Goal: Task Accomplishment & Management: Complete application form

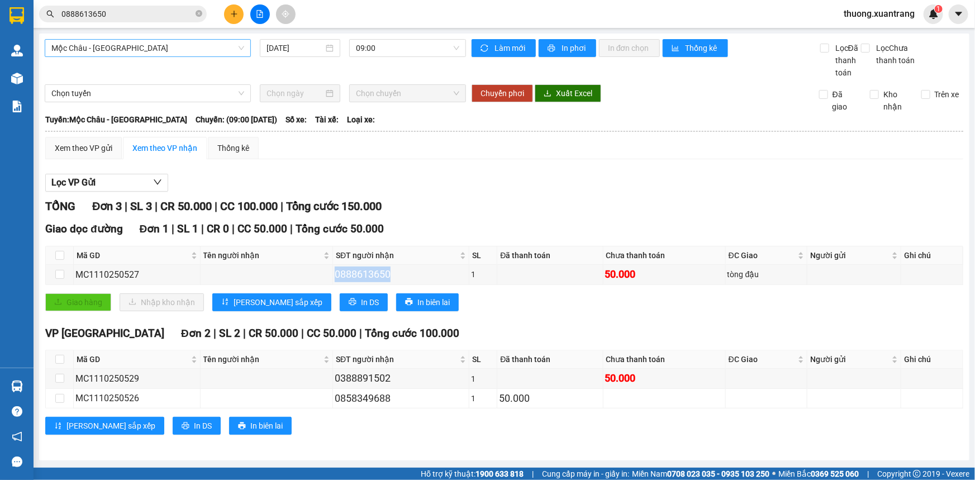
click at [142, 53] on span "Mộc Châu - [GEOGRAPHIC_DATA]" at bounding box center [147, 48] width 193 height 17
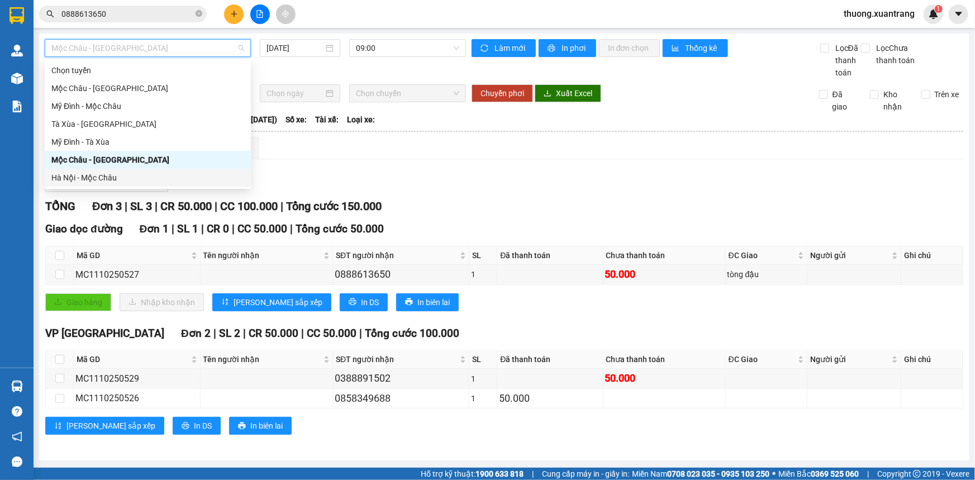
click at [121, 173] on div "Hà Nội - Mộc Châu" at bounding box center [147, 177] width 193 height 12
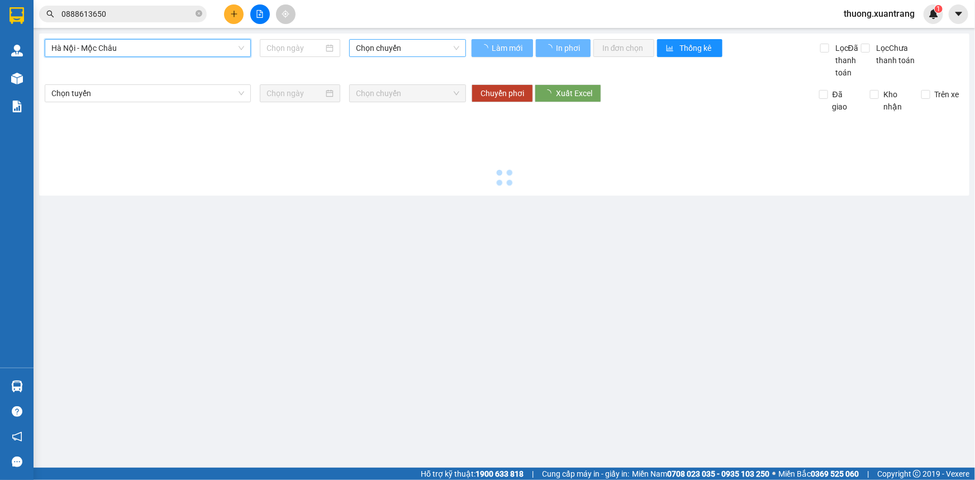
type input "[DATE]"
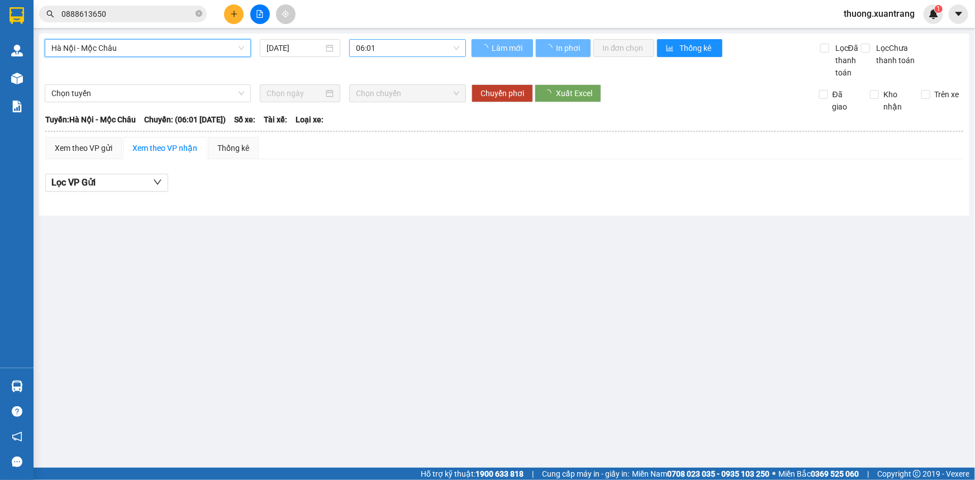
click at [423, 50] on span "06:01" at bounding box center [407, 48] width 103 height 17
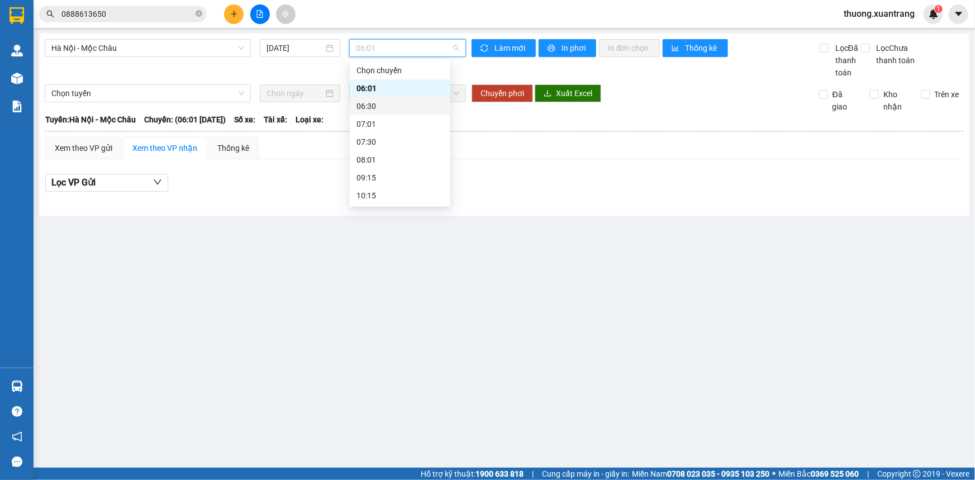
click at [393, 83] on div "06:01" at bounding box center [399, 88] width 87 height 12
click at [394, 45] on span "06:01" at bounding box center [407, 48] width 103 height 17
click at [387, 107] on div "06:30" at bounding box center [399, 106] width 87 height 12
click at [394, 47] on span "06:30" at bounding box center [407, 48] width 103 height 17
click at [392, 122] on div "07:01" at bounding box center [399, 124] width 87 height 12
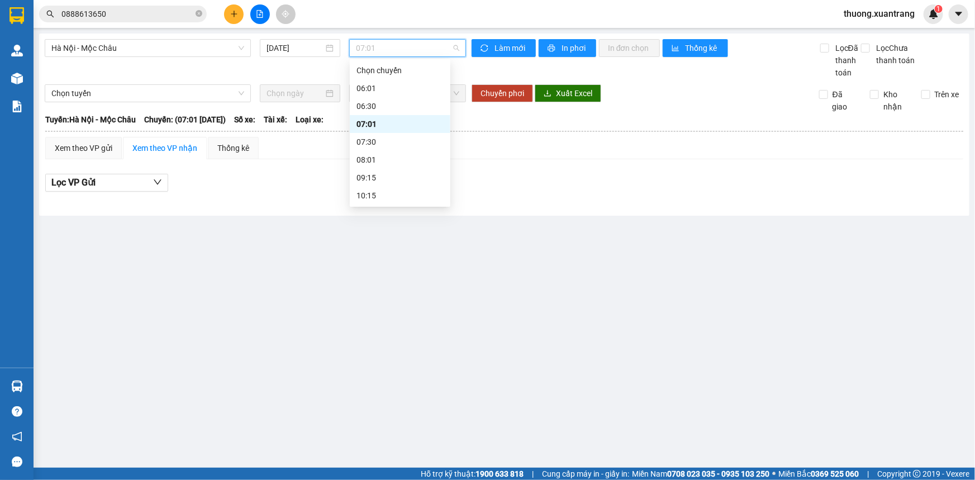
click at [410, 47] on span "07:01" at bounding box center [407, 48] width 103 height 17
click at [387, 139] on div "07:30" at bounding box center [399, 142] width 87 height 12
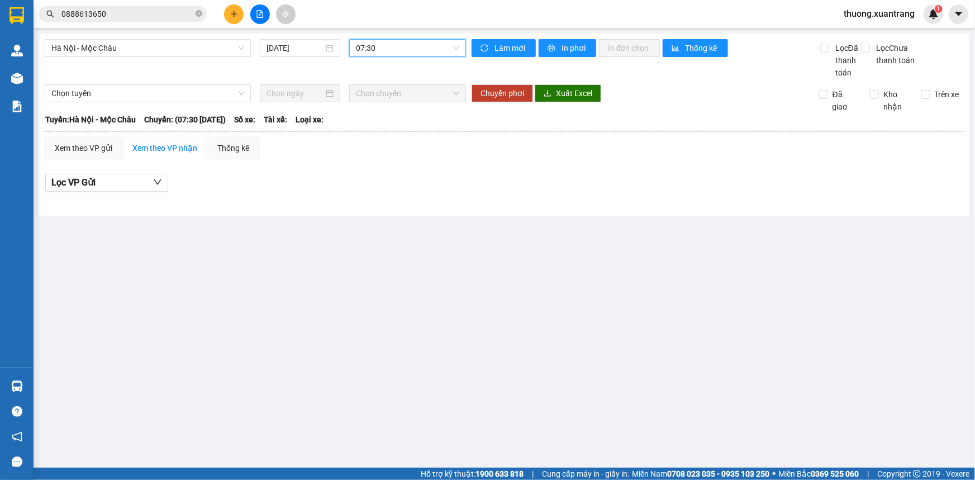
click at [394, 47] on span "07:30" at bounding box center [407, 48] width 103 height 17
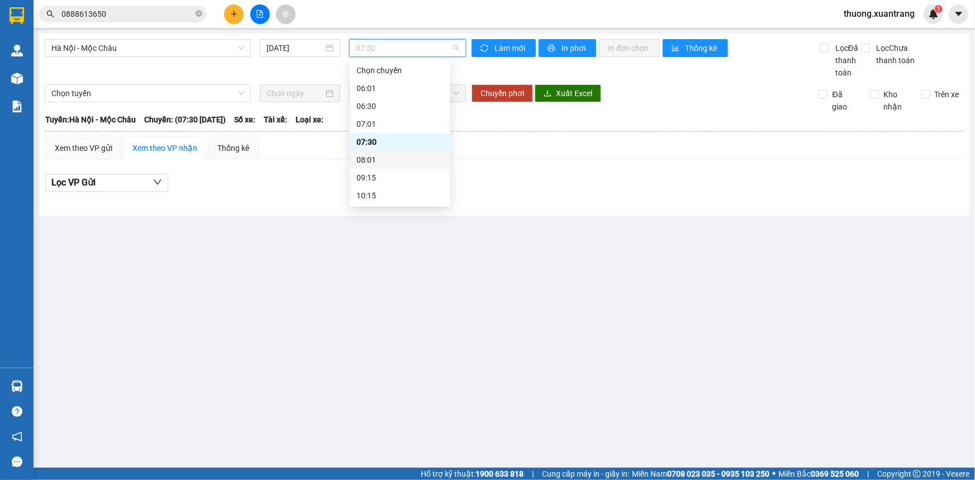
click at [384, 164] on div "08:01" at bounding box center [399, 160] width 87 height 12
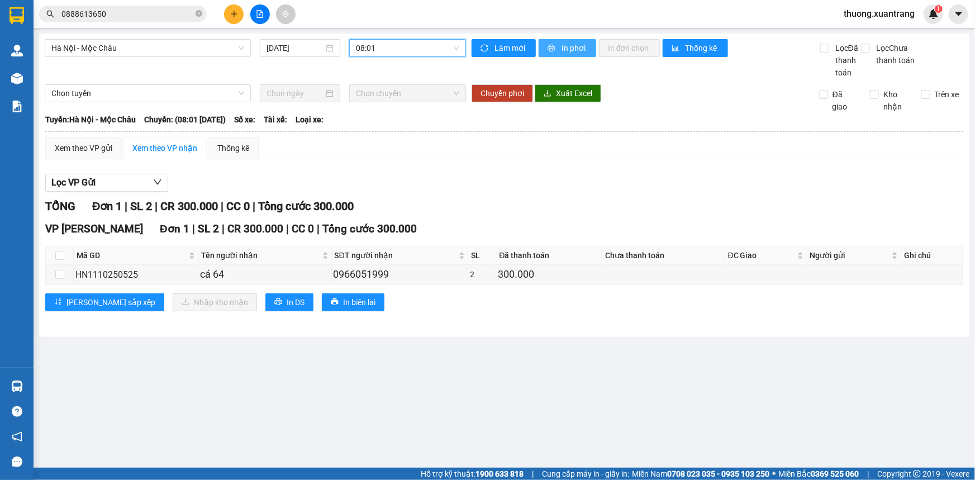
click at [584, 48] on span "In phơi" at bounding box center [574, 48] width 26 height 12
click at [421, 47] on span "08:01" at bounding box center [407, 48] width 103 height 17
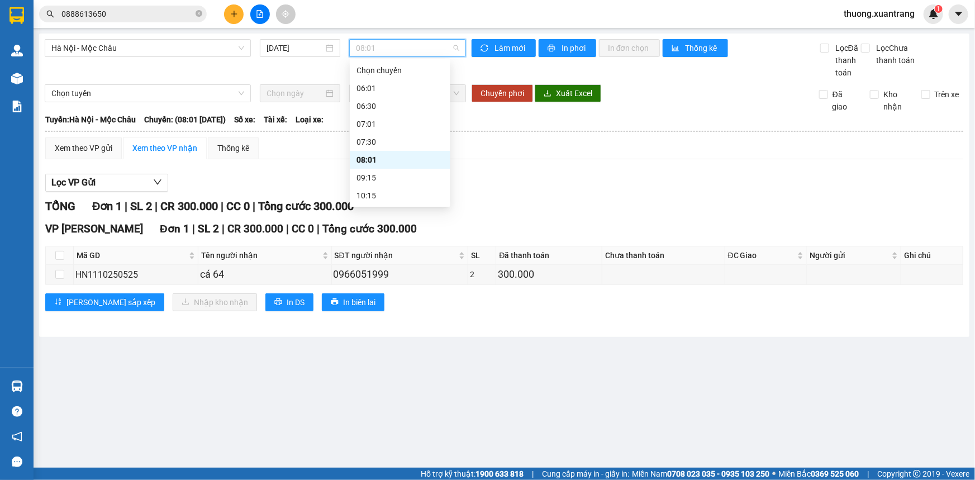
click at [377, 171] on div "09:15" at bounding box center [399, 177] width 87 height 12
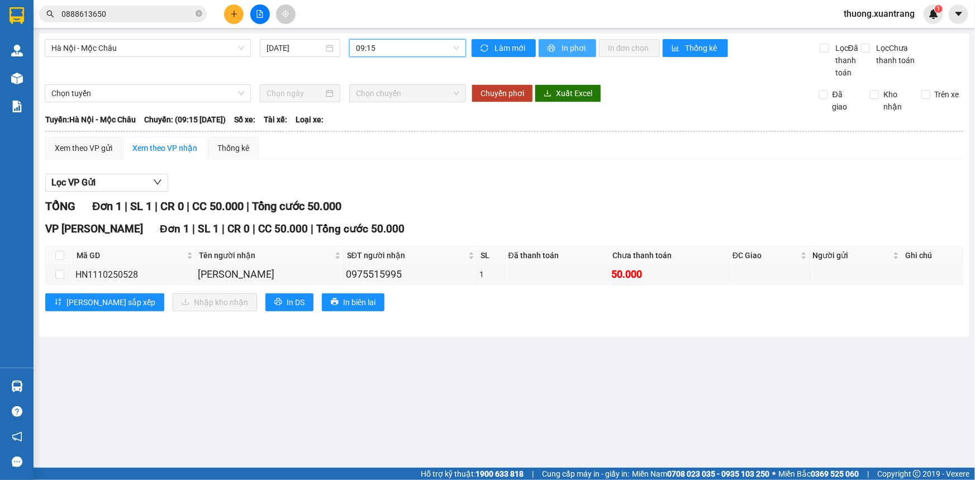
click at [575, 42] on span "In phơi" at bounding box center [574, 48] width 26 height 12
click at [409, 45] on span "09:15" at bounding box center [407, 48] width 103 height 17
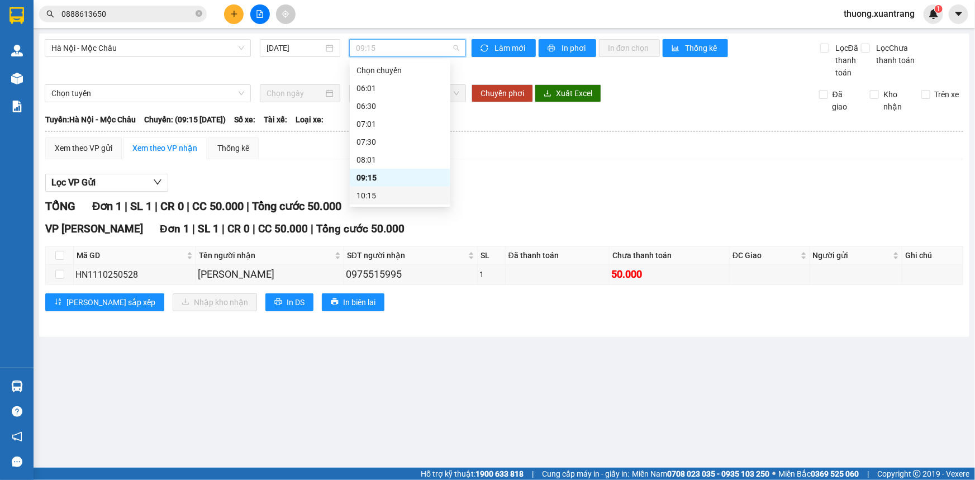
click at [397, 193] on div "10:15" at bounding box center [399, 195] width 87 height 12
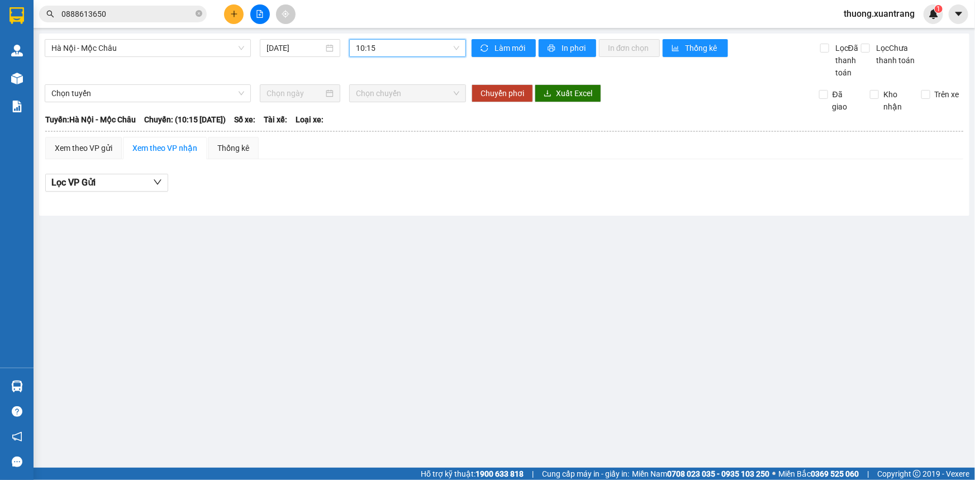
click at [435, 44] on span "10:15" at bounding box center [407, 48] width 103 height 17
click at [375, 113] on div "11:15" at bounding box center [399, 112] width 87 height 12
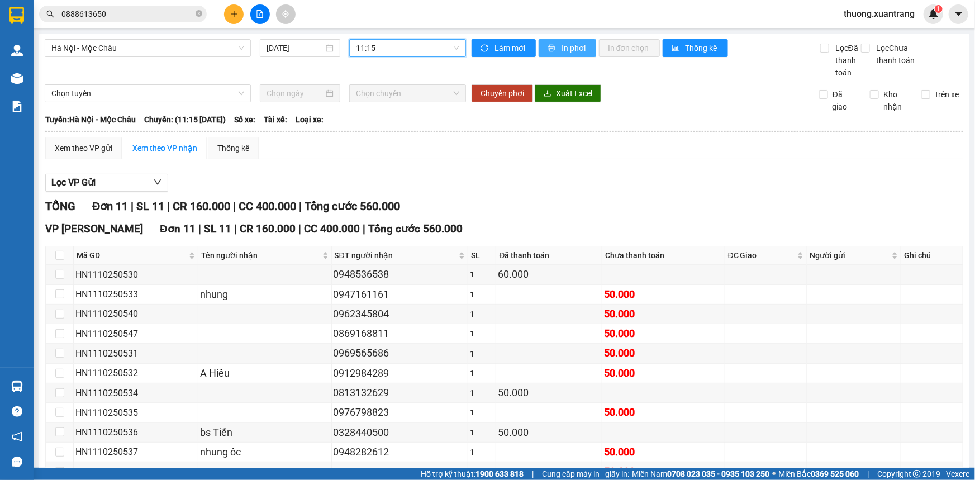
click at [564, 48] on span "In phơi" at bounding box center [574, 48] width 26 height 12
click at [396, 49] on span "11:15" at bounding box center [407, 48] width 103 height 17
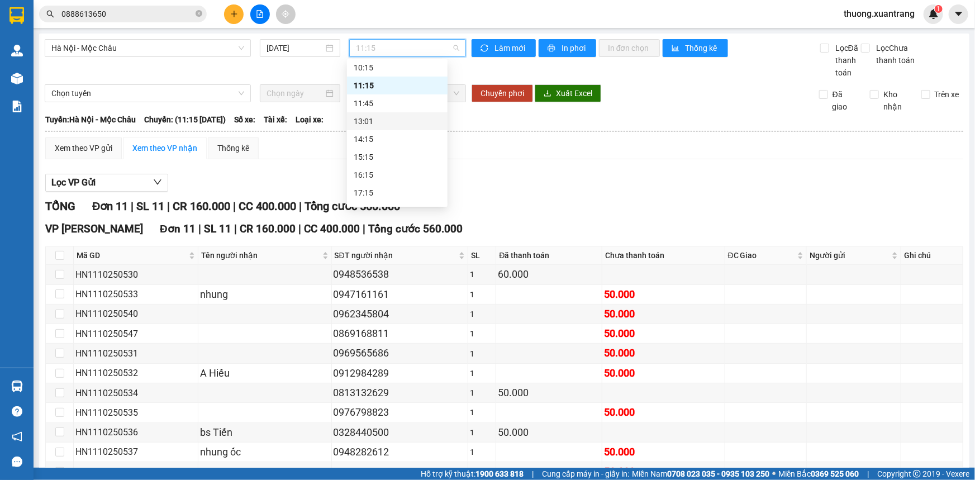
scroll to position [101, 0]
click at [385, 128] on div "11:45" at bounding box center [397, 130] width 87 height 12
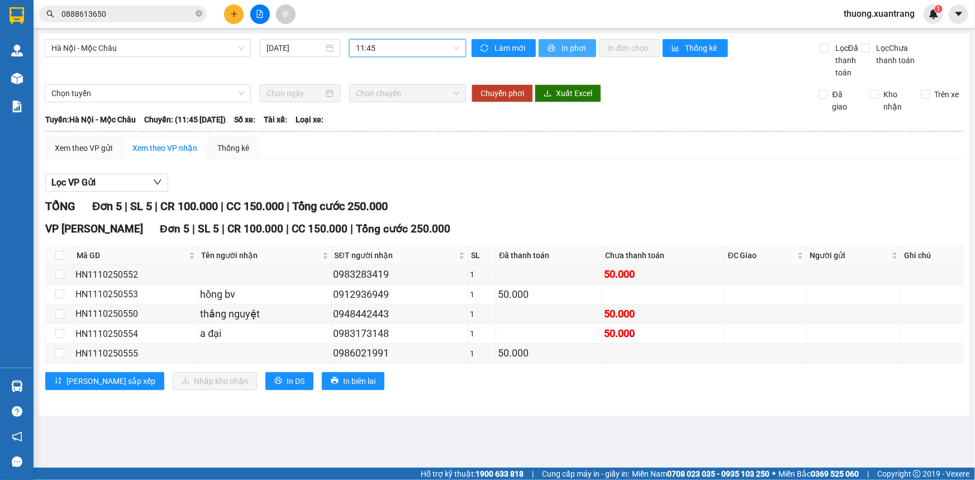
click at [561, 51] on span "In phơi" at bounding box center [574, 48] width 26 height 12
click at [406, 49] on span "11:45" at bounding box center [407, 48] width 103 height 17
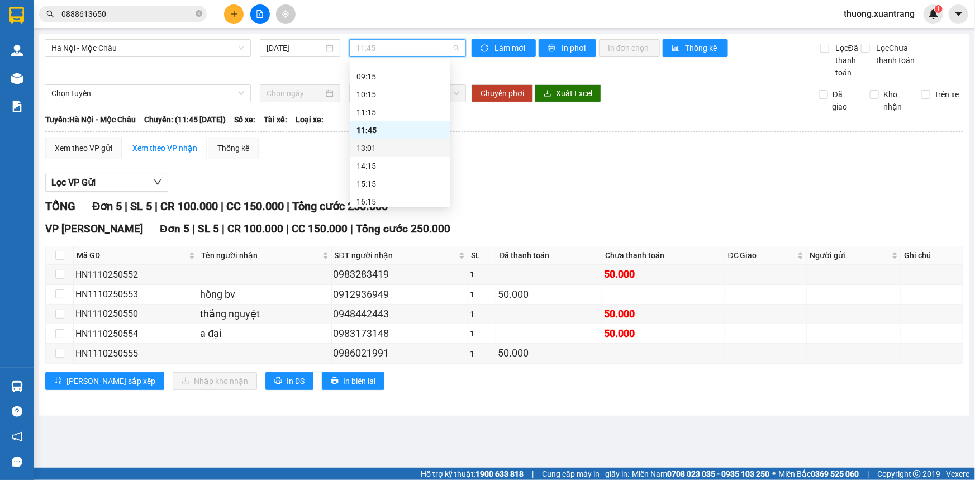
click at [394, 152] on div "13:01" at bounding box center [399, 148] width 87 height 12
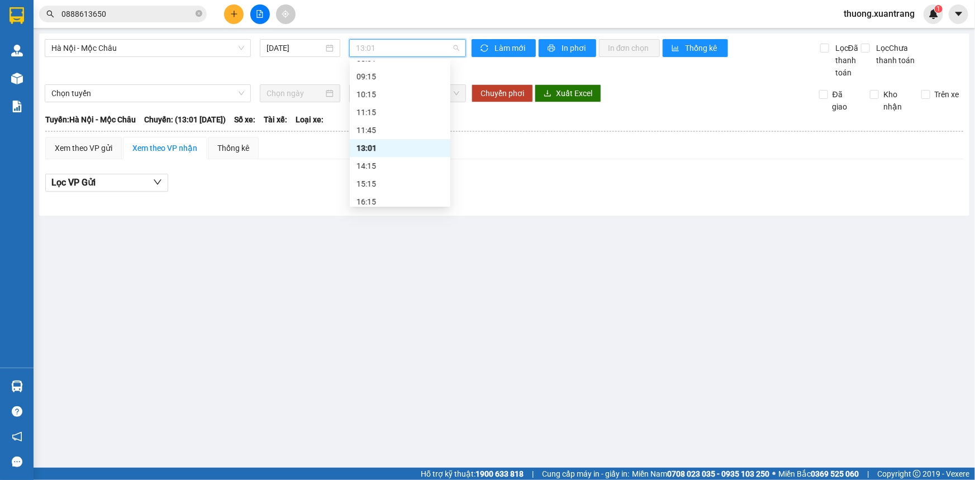
click at [426, 51] on span "13:01" at bounding box center [407, 48] width 103 height 17
click at [393, 164] on div "14:15" at bounding box center [399, 166] width 87 height 12
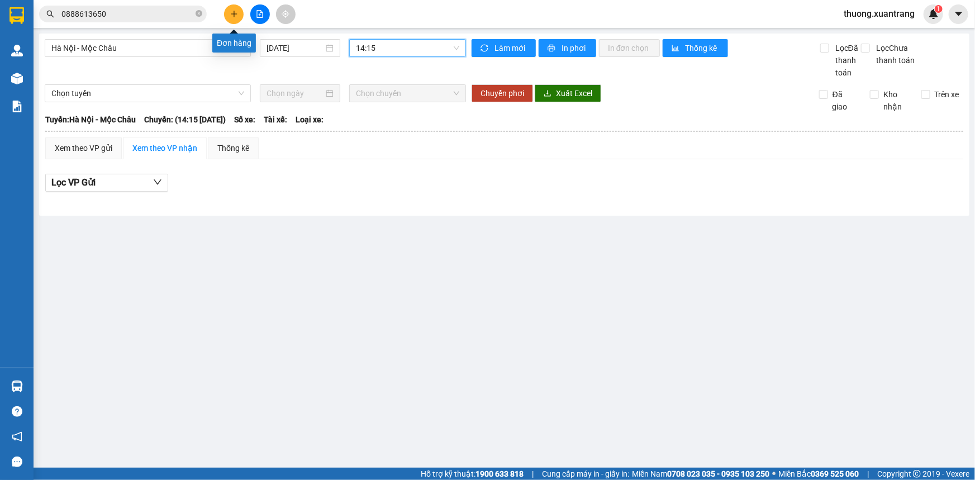
click at [235, 16] on icon "plus" at bounding box center [234, 14] width 8 height 8
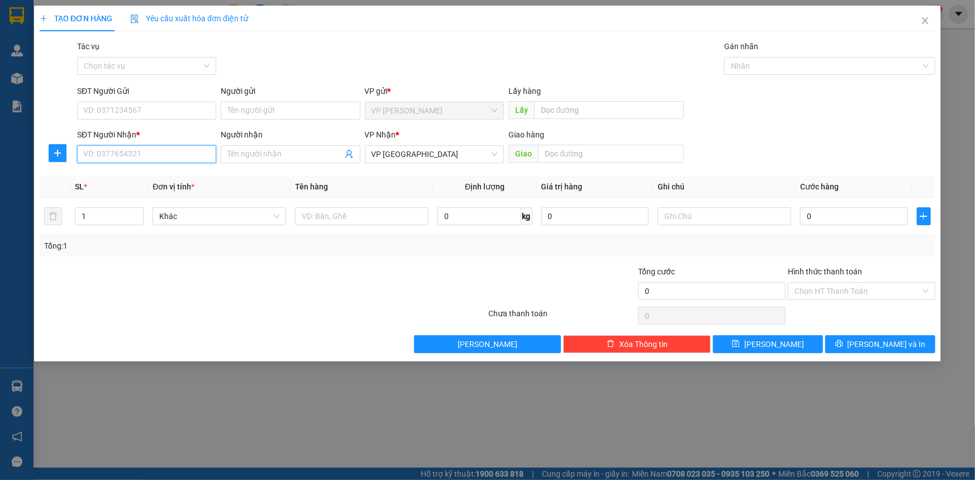
click at [154, 153] on input "SĐT Người Nhận *" at bounding box center [146, 154] width 139 height 18
type input "0377456751"
click at [857, 218] on input "0" at bounding box center [854, 216] width 108 height 18
type input "5"
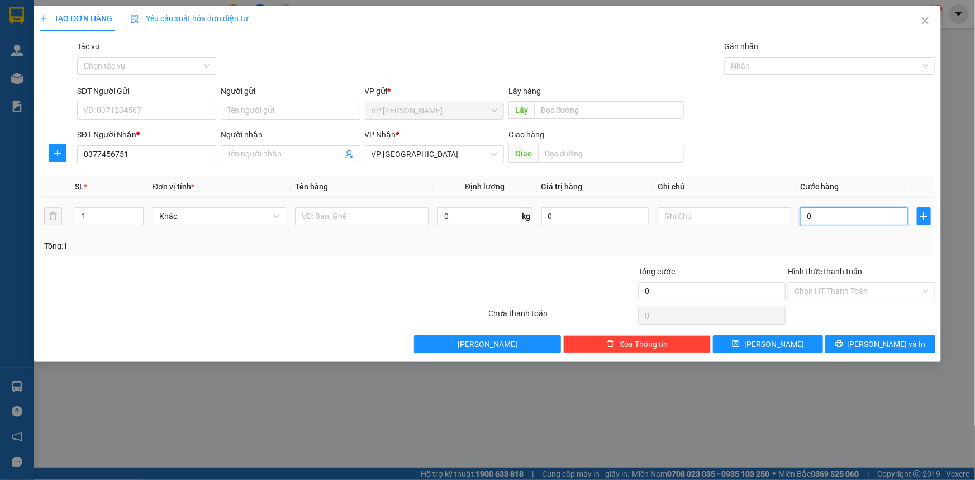
type input "5"
type input "50"
type input "50.000"
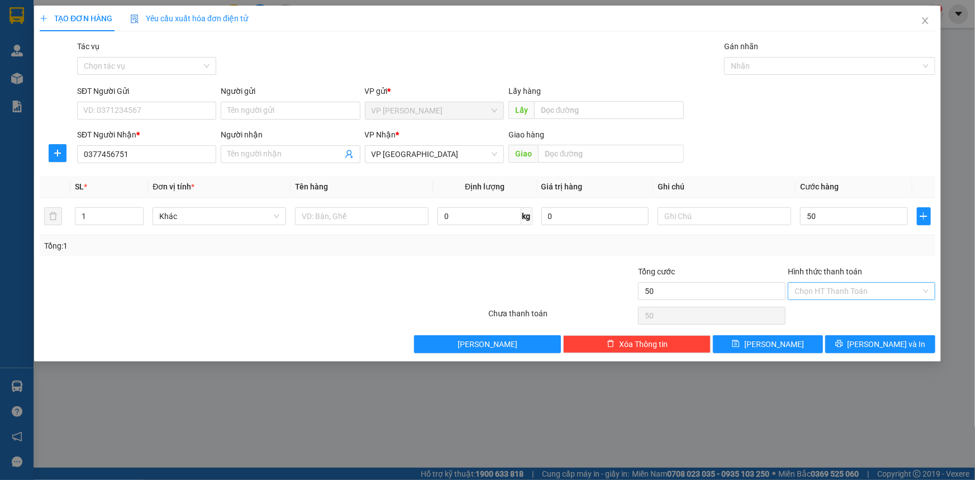
type input "50.000"
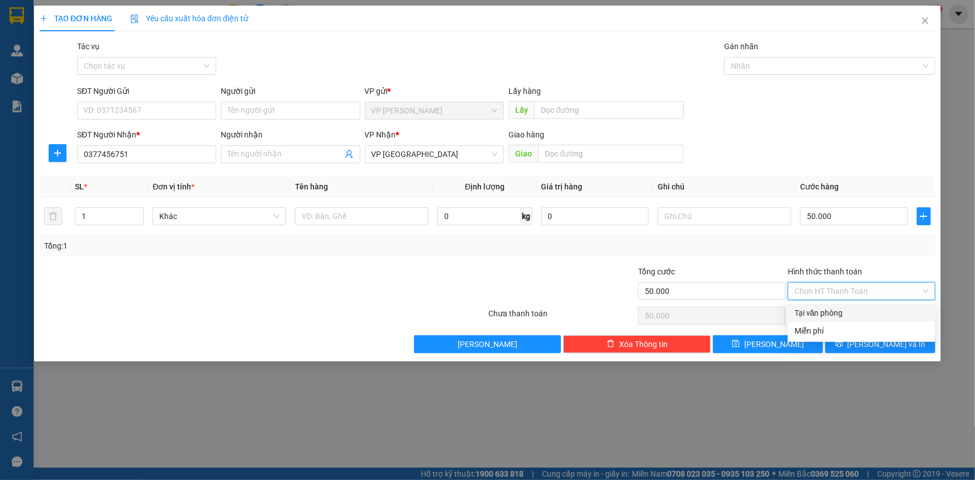
click at [877, 293] on input "Hình thức thanh toán" at bounding box center [857, 291] width 126 height 17
click at [841, 311] on div "Tại văn phòng" at bounding box center [861, 313] width 134 height 12
type input "0"
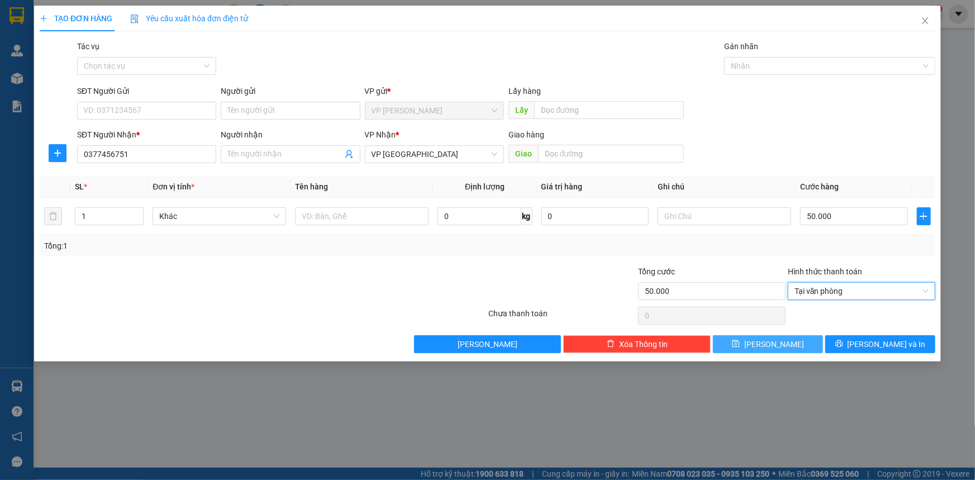
click at [787, 342] on button "[PERSON_NAME]" at bounding box center [768, 344] width 110 height 18
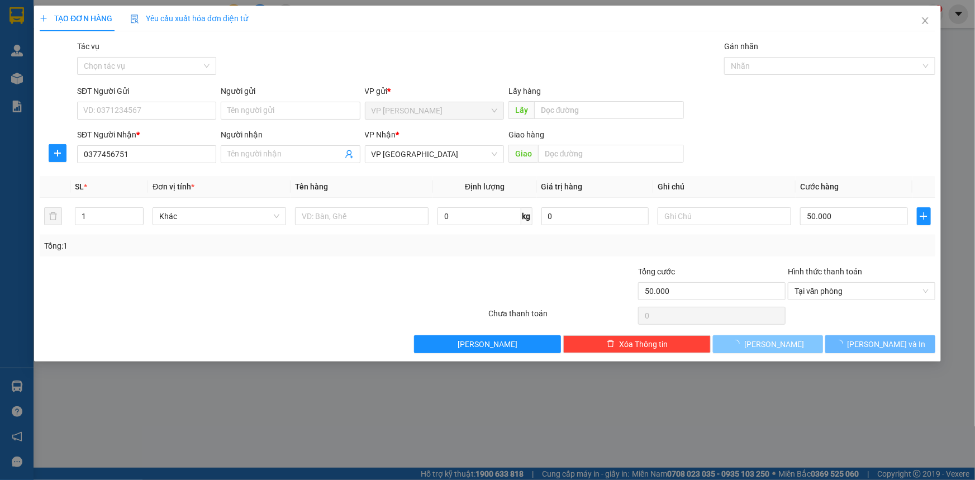
type input "0"
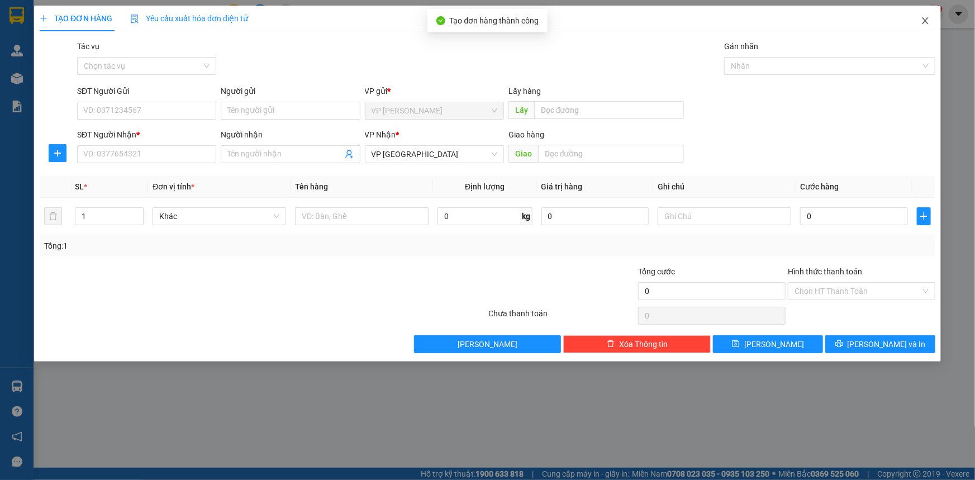
click at [924, 18] on icon "close" at bounding box center [925, 20] width 9 height 9
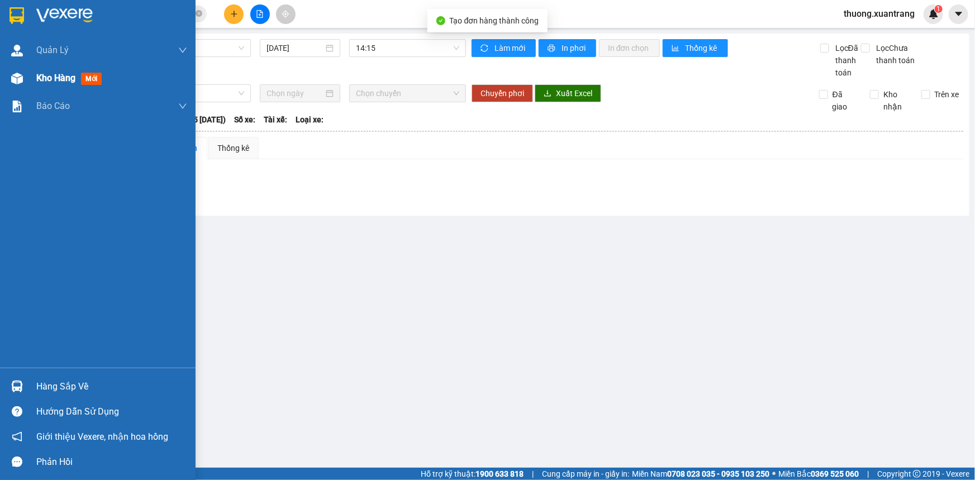
click at [13, 80] on img at bounding box center [17, 79] width 12 height 12
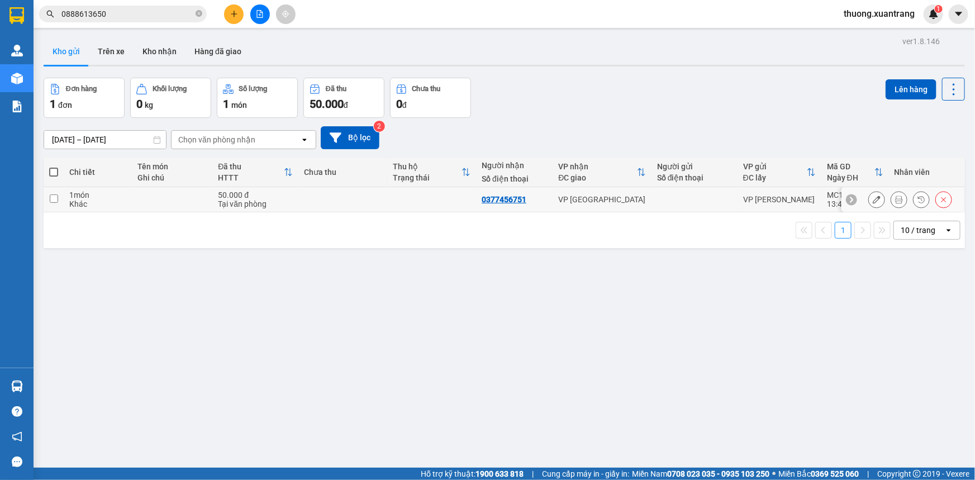
click at [277, 201] on div "Tại văn phòng" at bounding box center [255, 203] width 75 height 9
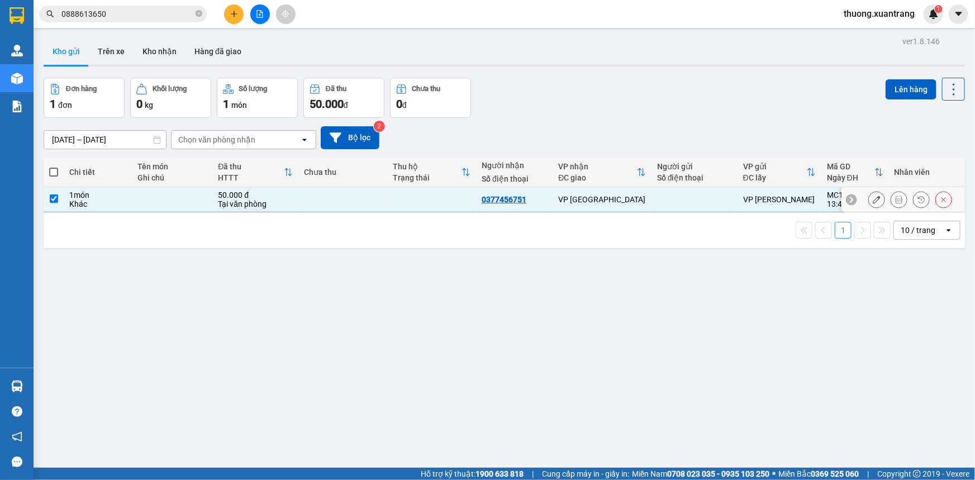
checkbox input "true"
click at [923, 89] on button "Lên hàng" at bounding box center [910, 89] width 51 height 20
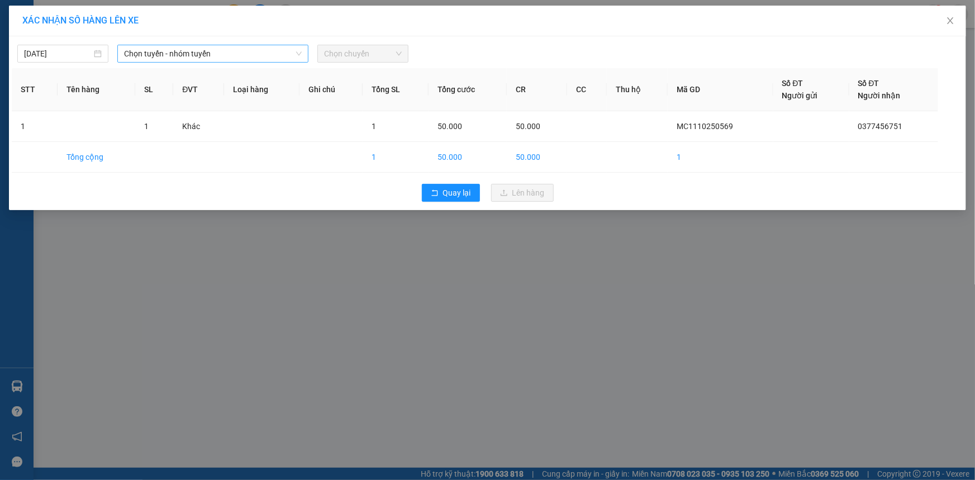
click at [195, 46] on span "Chọn tuyến - nhóm tuyến" at bounding box center [213, 53] width 178 height 17
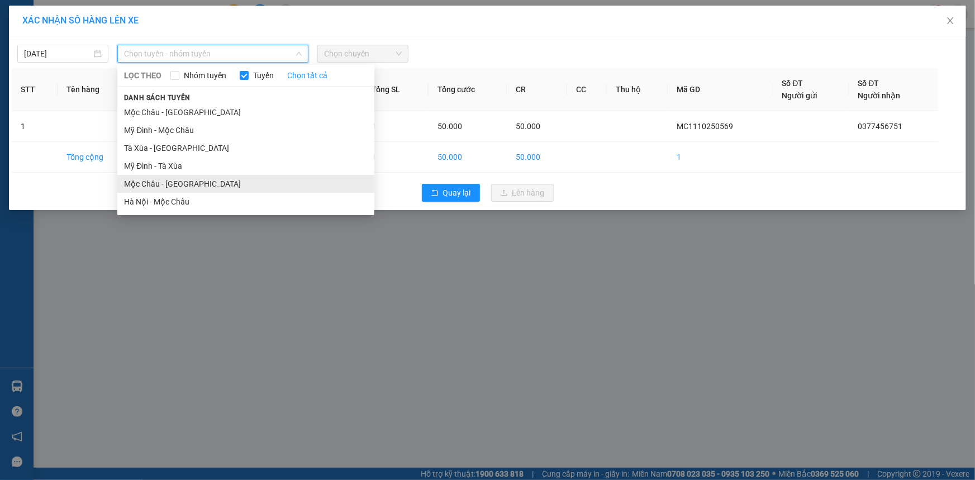
click at [163, 188] on li "Mộc Châu - [GEOGRAPHIC_DATA]" at bounding box center [245, 184] width 257 height 18
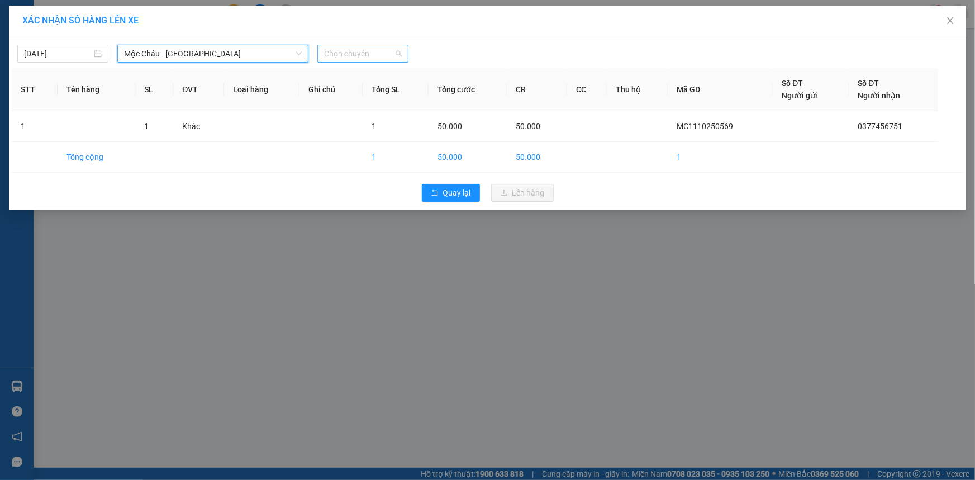
click at [370, 54] on span "Chọn chuyến" at bounding box center [363, 53] width 78 height 17
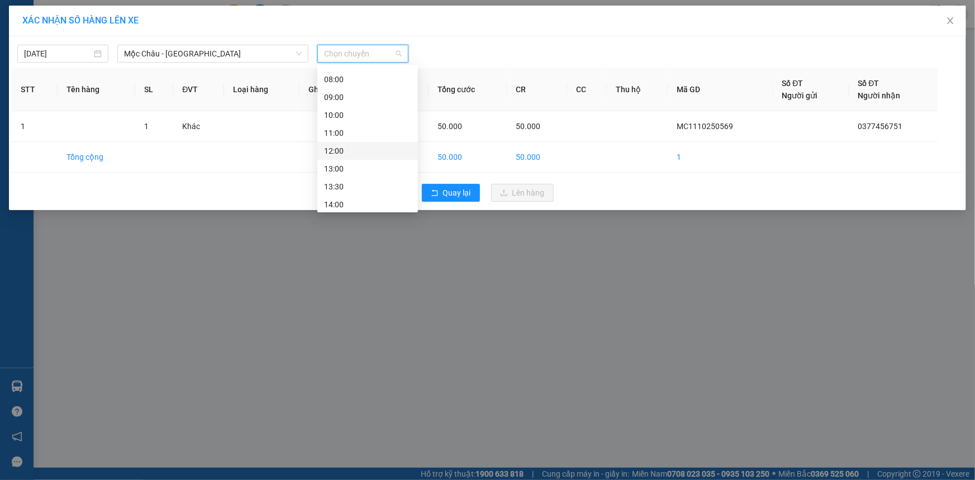
scroll to position [50, 0]
click at [359, 199] on div "14:00" at bounding box center [367, 204] width 87 height 12
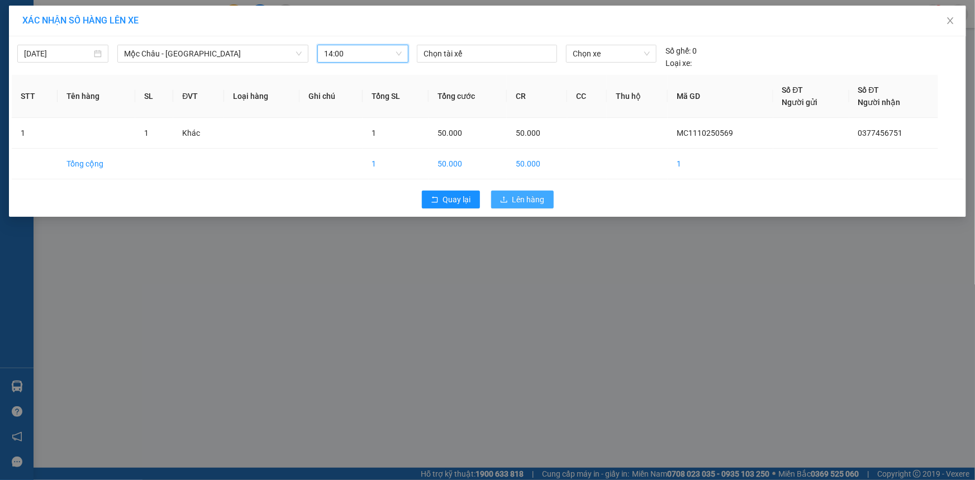
click at [504, 198] on icon "upload" at bounding box center [504, 200] width 8 height 8
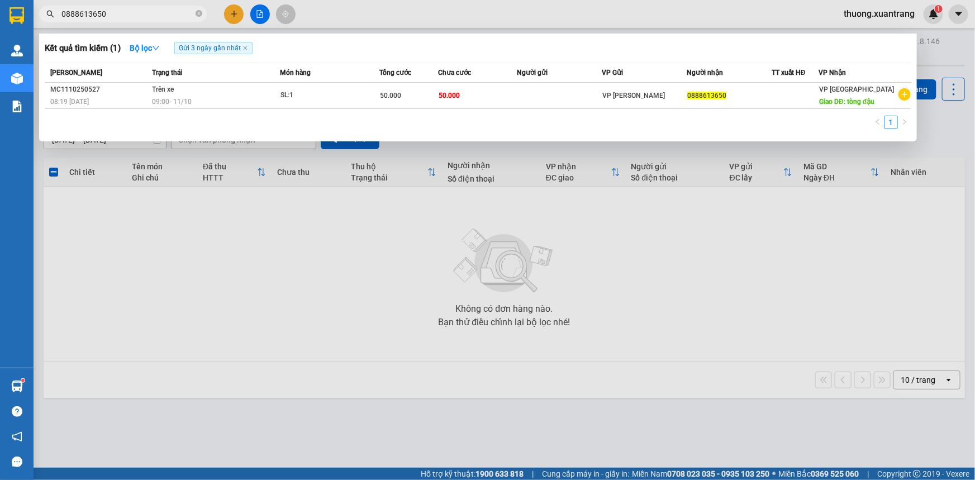
drag, startPoint x: 137, startPoint y: 13, endPoint x: 145, endPoint y: 12, distance: 8.0
click at [139, 13] on input "0888613650" at bounding box center [127, 14] width 132 height 12
click at [199, 15] on icon "close-circle" at bounding box center [199, 13] width 7 height 7
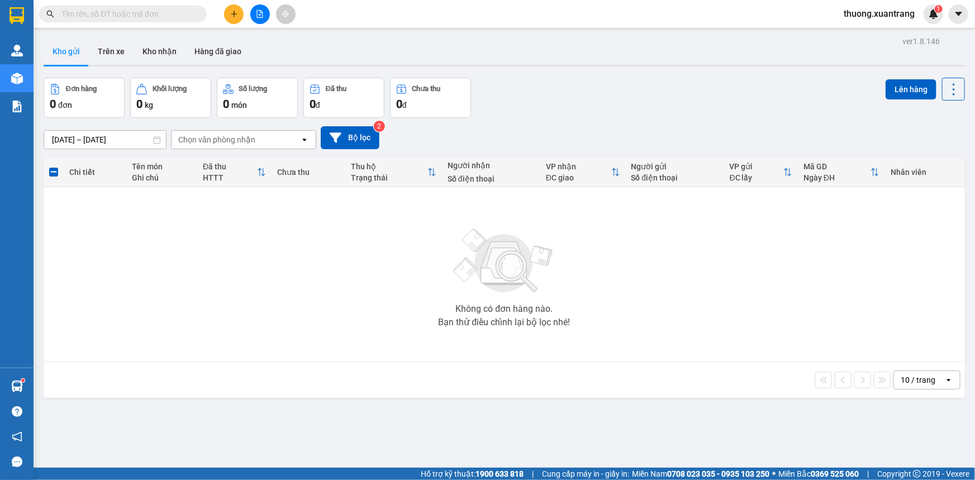
paste input "0366293679"
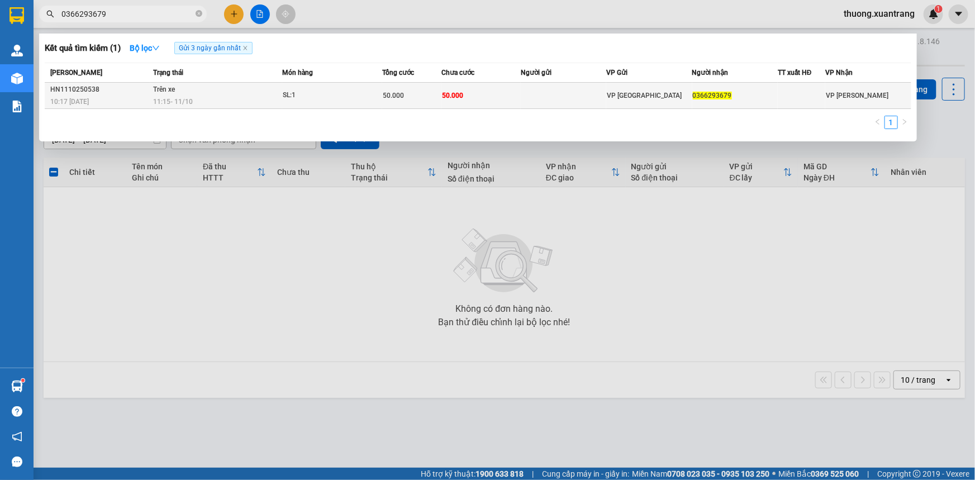
type input "0366293679"
click at [425, 97] on div "50.000" at bounding box center [412, 95] width 58 height 12
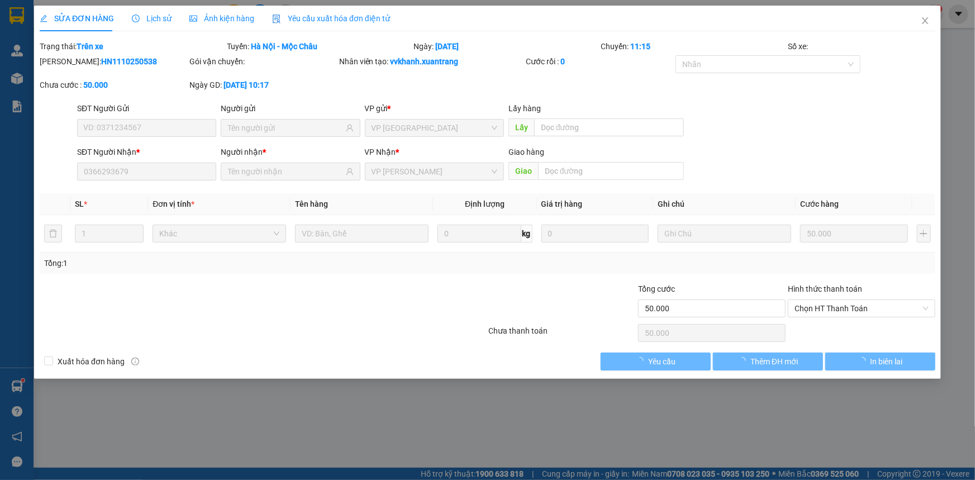
type input "0366293679"
type input "50.000"
